Goal: Information Seeking & Learning: Learn about a topic

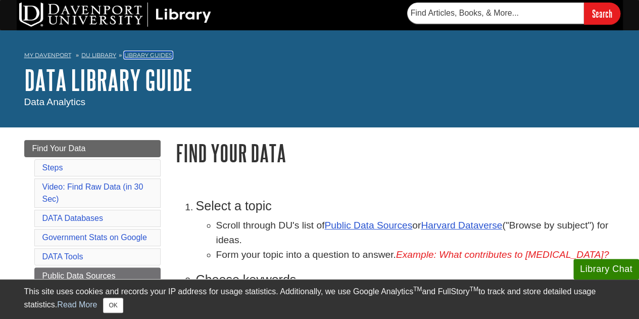
click at [154, 55] on link "Library Guides" at bounding box center [148, 55] width 48 height 7
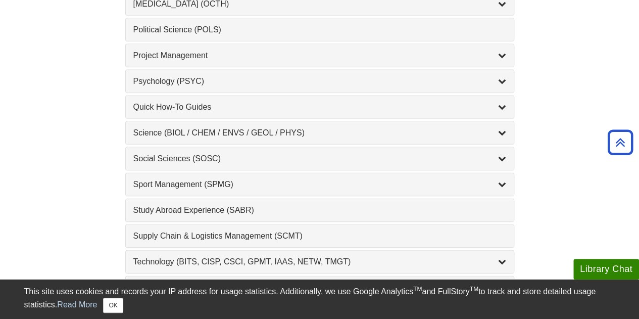
scroll to position [989, 0]
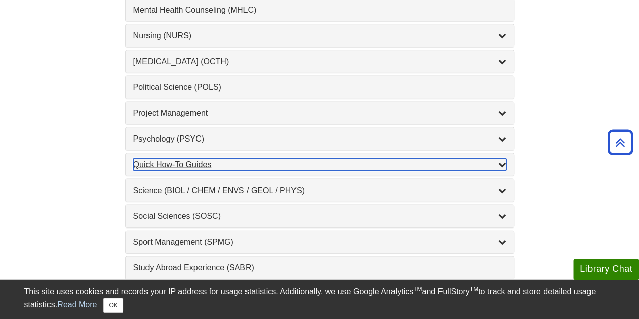
click at [328, 159] on div "Quick How-To Guides , 10 guides" at bounding box center [319, 165] width 373 height 12
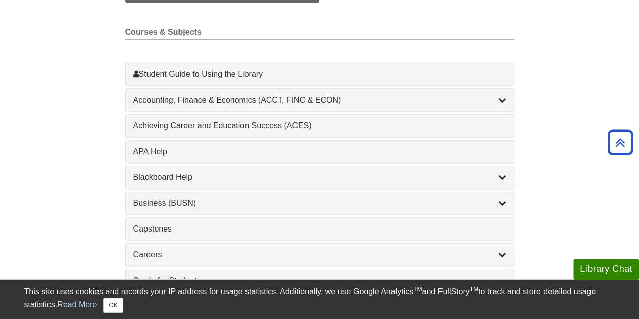
scroll to position [280, 0]
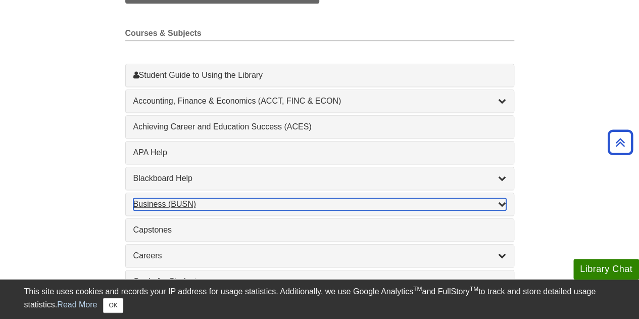
click at [468, 206] on div "Business (BUSN) , 9 guides" at bounding box center [319, 204] width 373 height 12
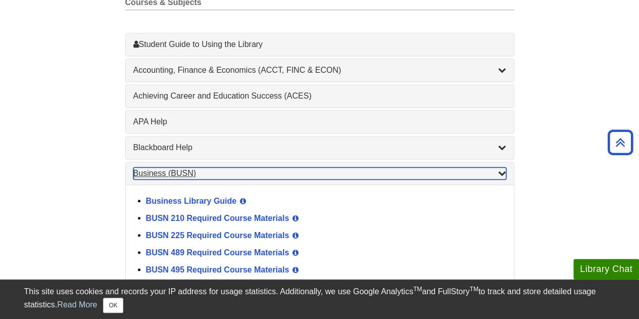
scroll to position [310, 0]
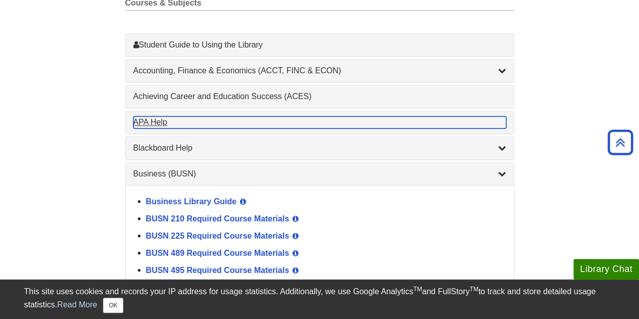
click at [327, 123] on div "APA Help , 1 guides" at bounding box center [319, 122] width 373 height 12
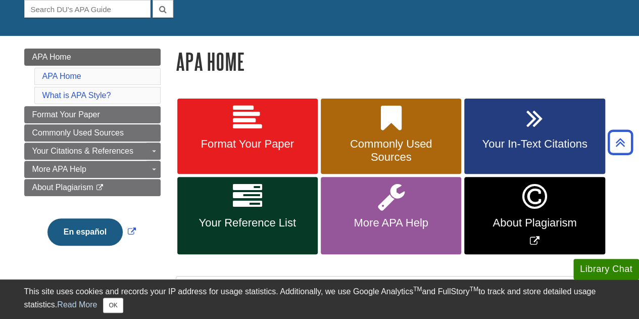
scroll to position [102, 0]
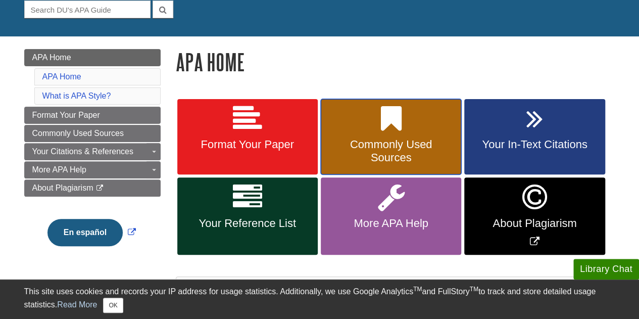
click at [389, 135] on link "Commonly Used Sources" at bounding box center [391, 137] width 140 height 76
